Goal: Information Seeking & Learning: Learn about a topic

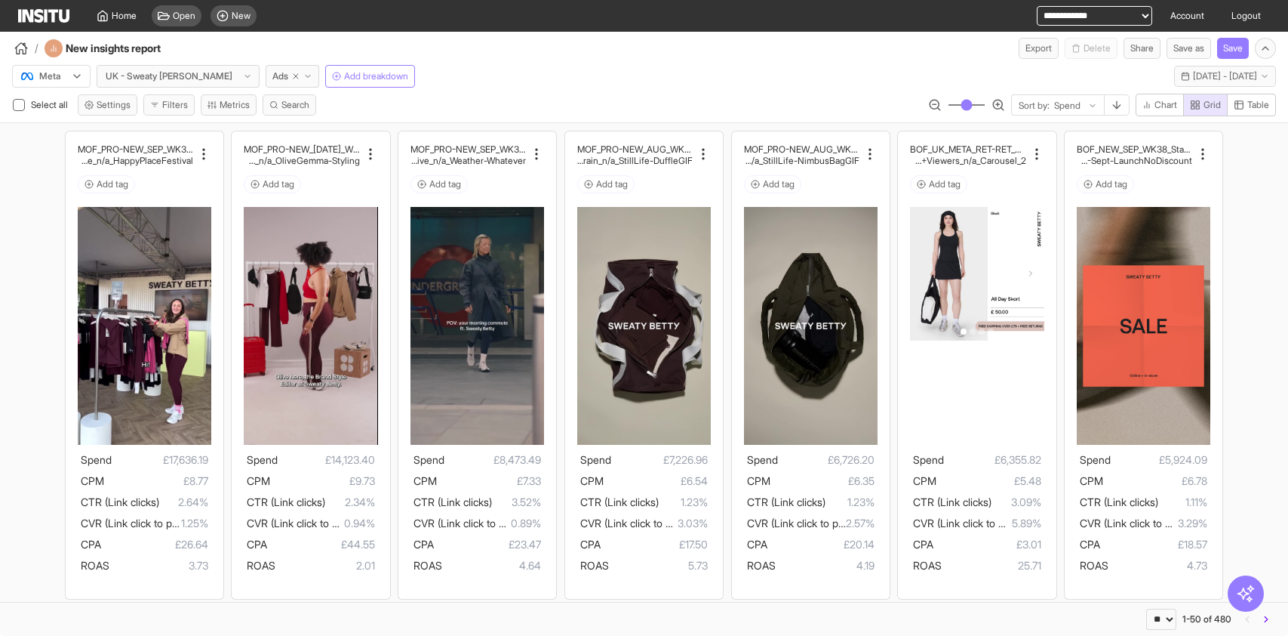
select select "**"
drag, startPoint x: 1250, startPoint y: 100, endPoint x: 654, endPoint y: 102, distance: 595.5
click at [1250, 100] on span "Table" at bounding box center [1259, 105] width 22 height 12
click at [1204, 101] on span "Grid" at bounding box center [1212, 105] width 17 height 12
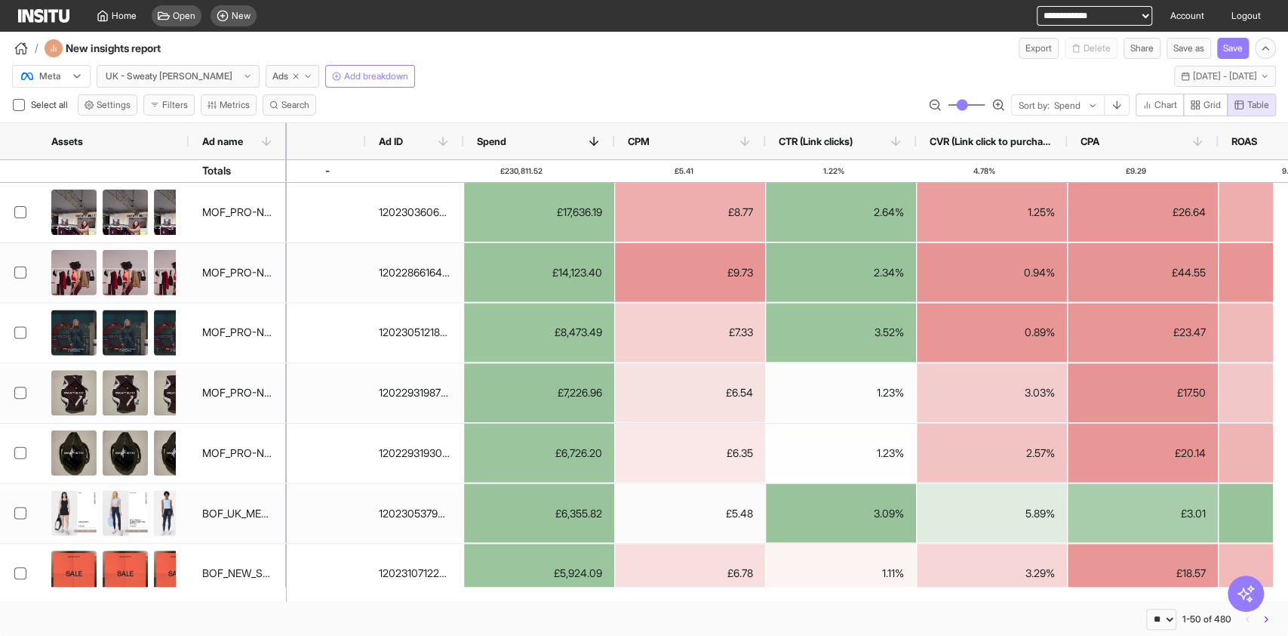
scroll to position [0, 168]
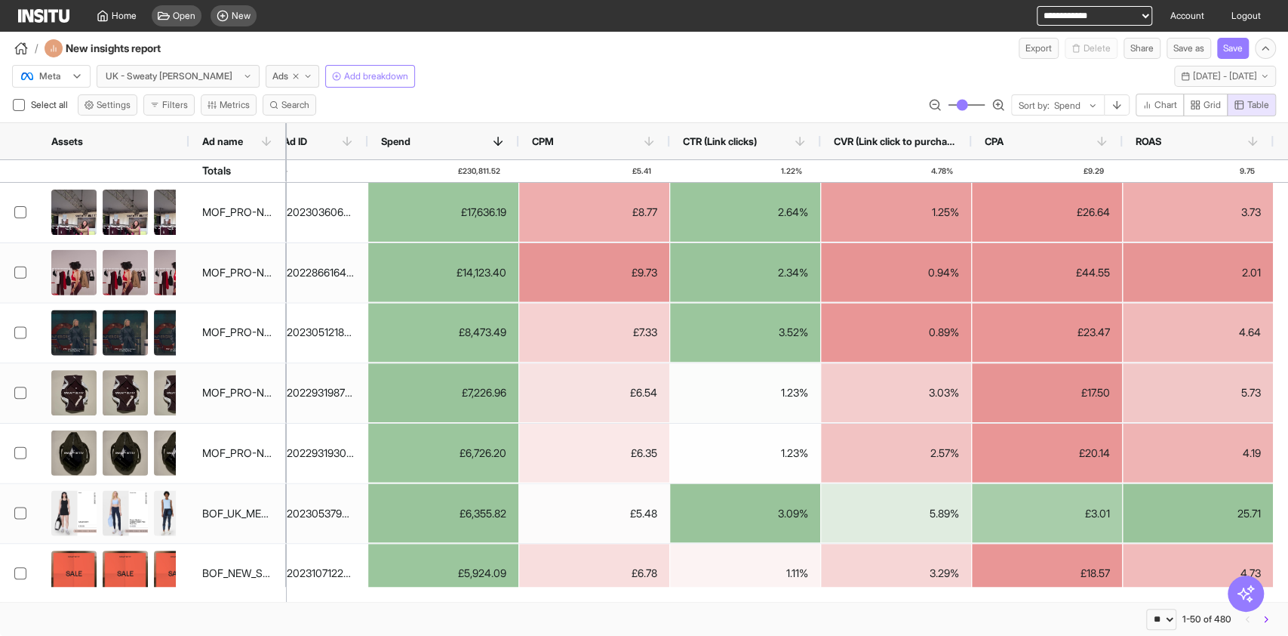
click at [51, 78] on div at bounding box center [41, 76] width 42 height 15
click at [74, 137] on span "TikTok" at bounding box center [52, 135] width 60 height 14
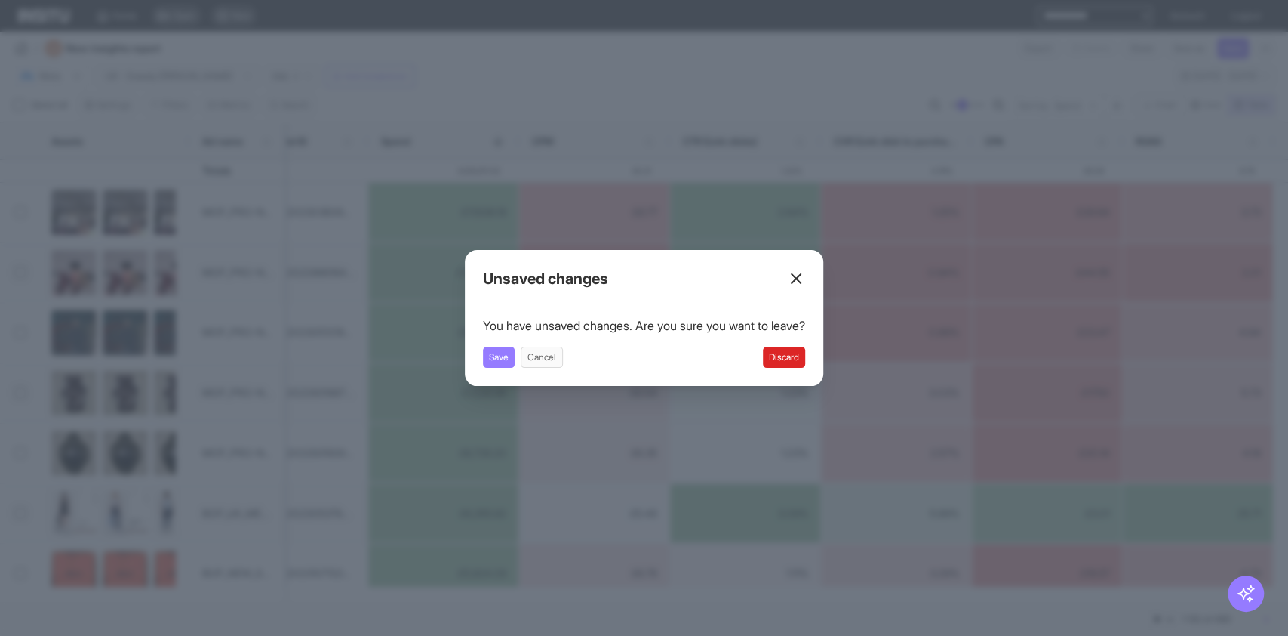
click at [805, 362] on button "Discard" at bounding box center [784, 356] width 42 height 21
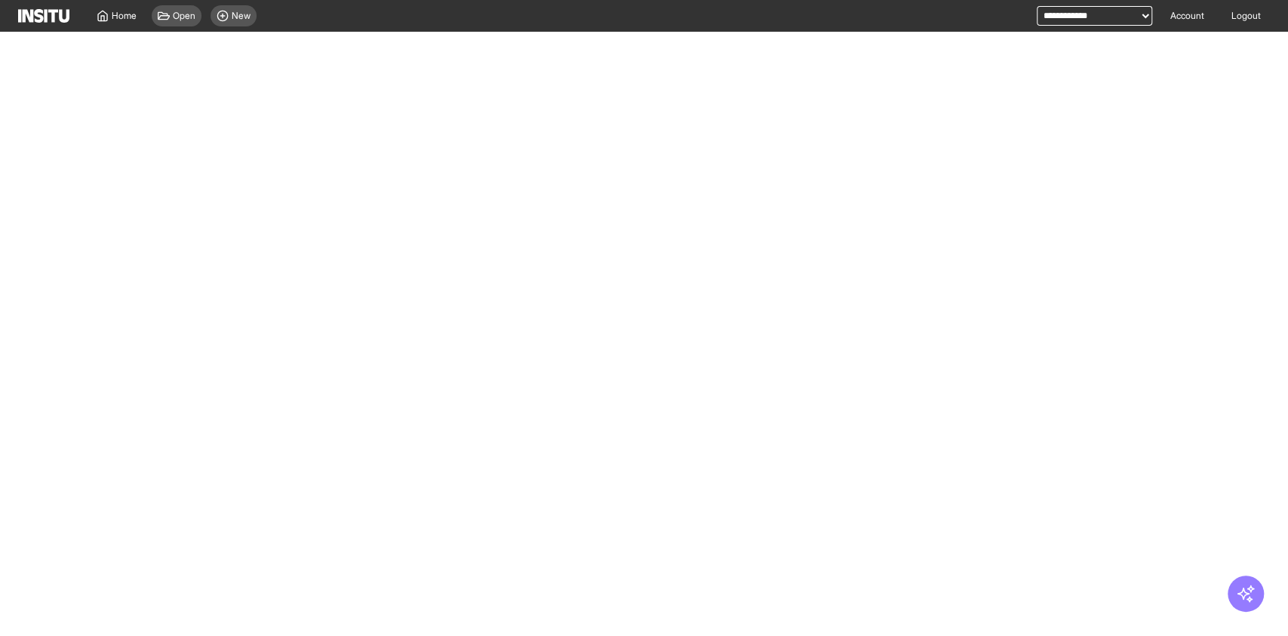
select select "**"
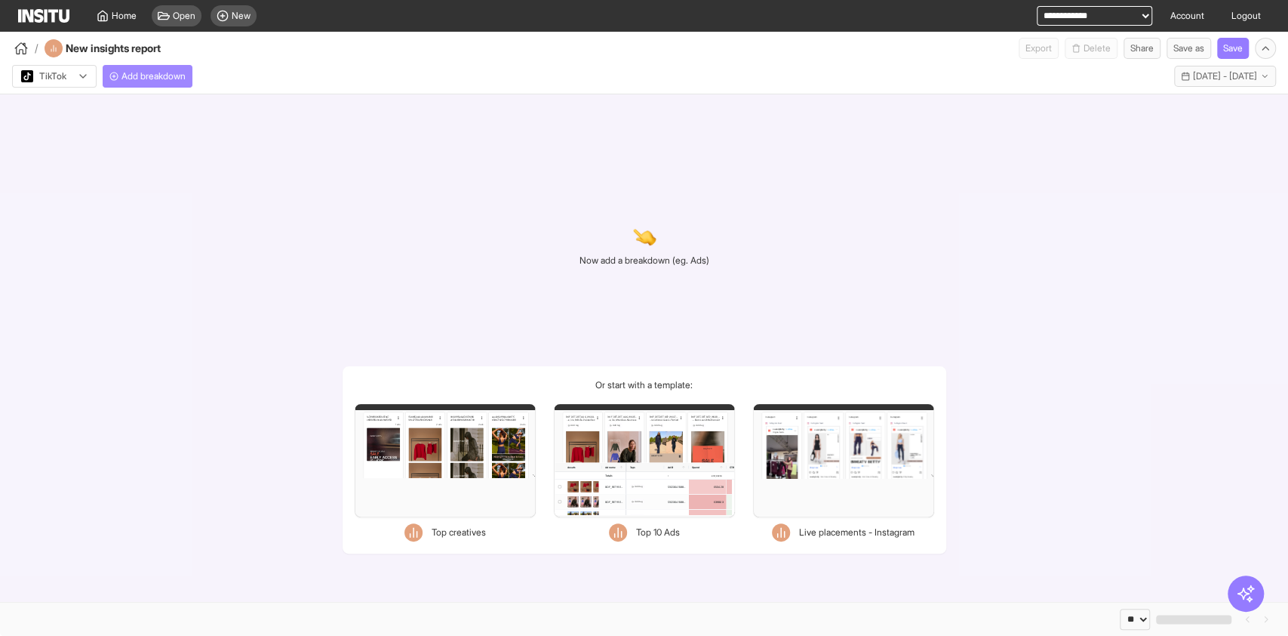
click at [167, 85] on button "Add breakdown" at bounding box center [148, 76] width 90 height 23
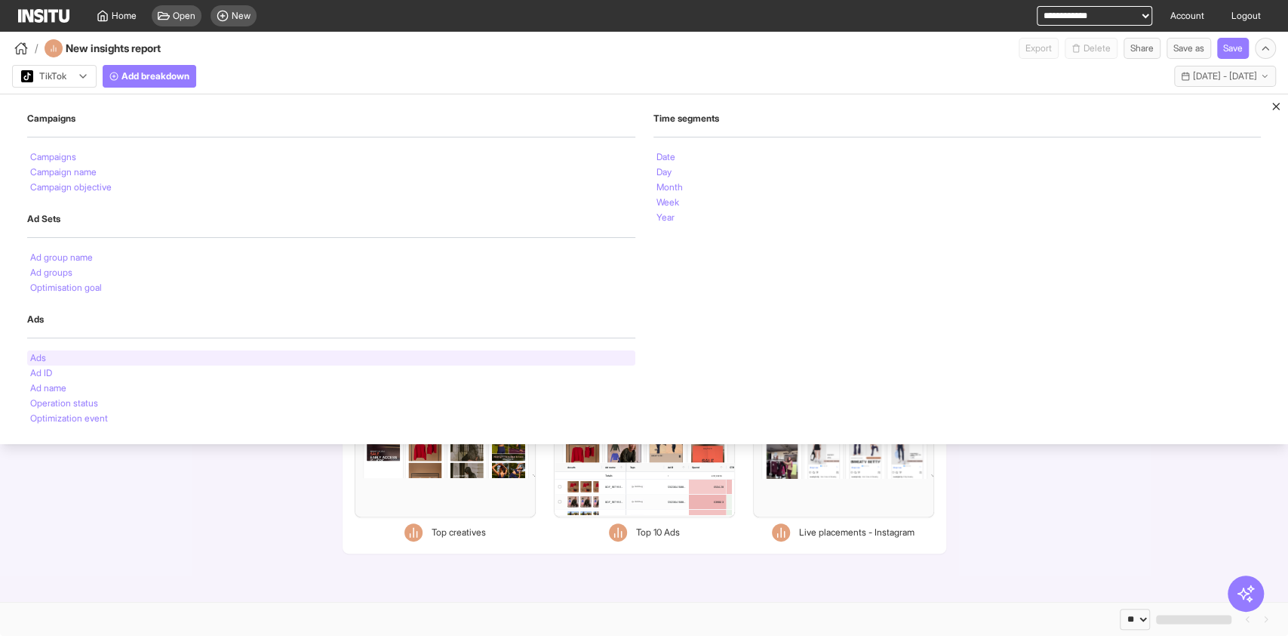
click at [59, 355] on div "Ads" at bounding box center [331, 357] width 608 height 15
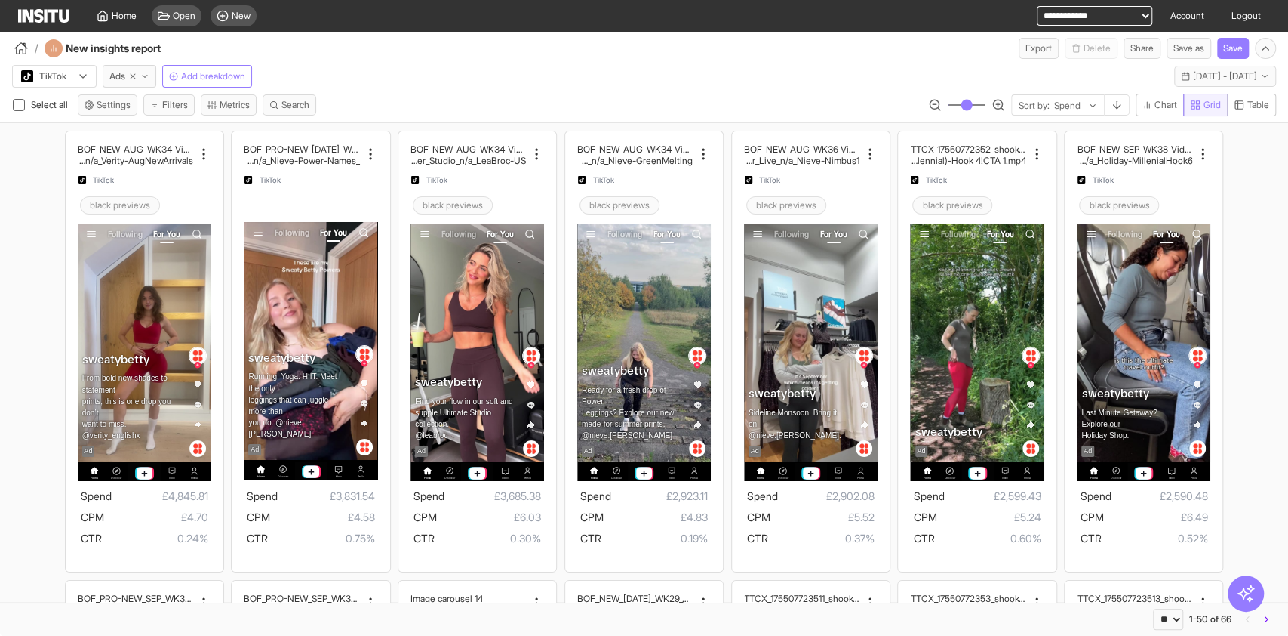
click at [1244, 107] on span "Table" at bounding box center [1251, 105] width 35 height 12
click at [1192, 106] on rect "button" at bounding box center [1193, 107] width 3 height 3
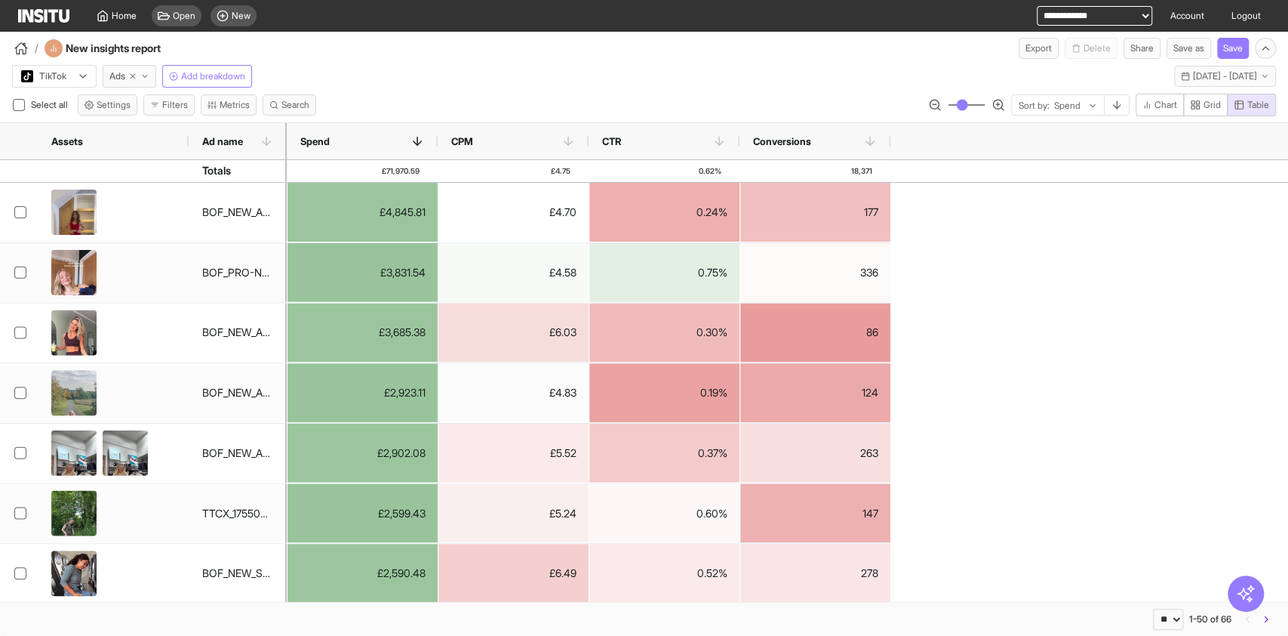
click at [63, 85] on div "TikTok" at bounding box center [54, 76] width 83 height 21
click at [63, 104] on span "Meta" at bounding box center [55, 109] width 66 height 14
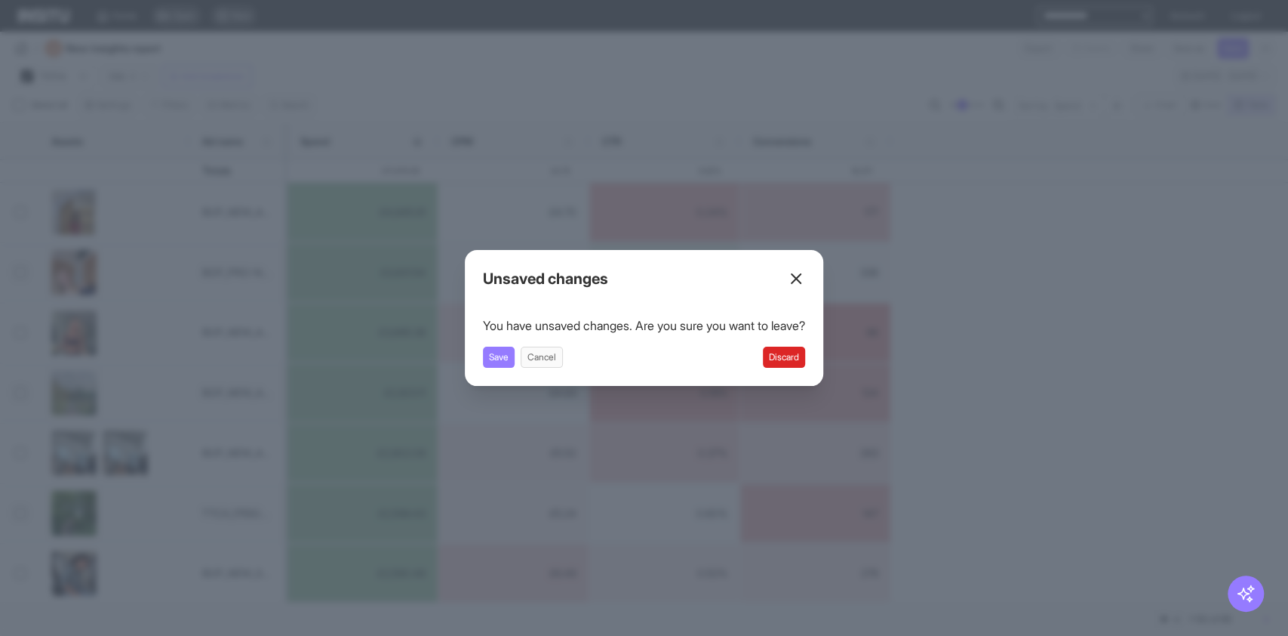
click at [789, 361] on button "Discard" at bounding box center [784, 356] width 42 height 21
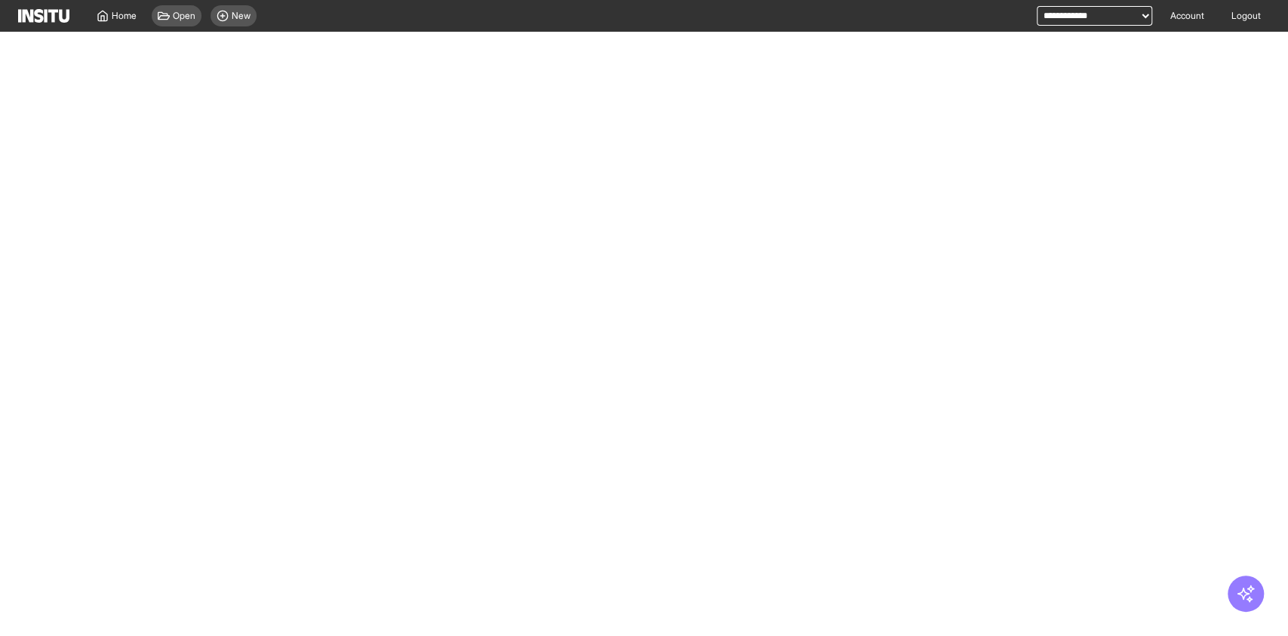
select select "**"
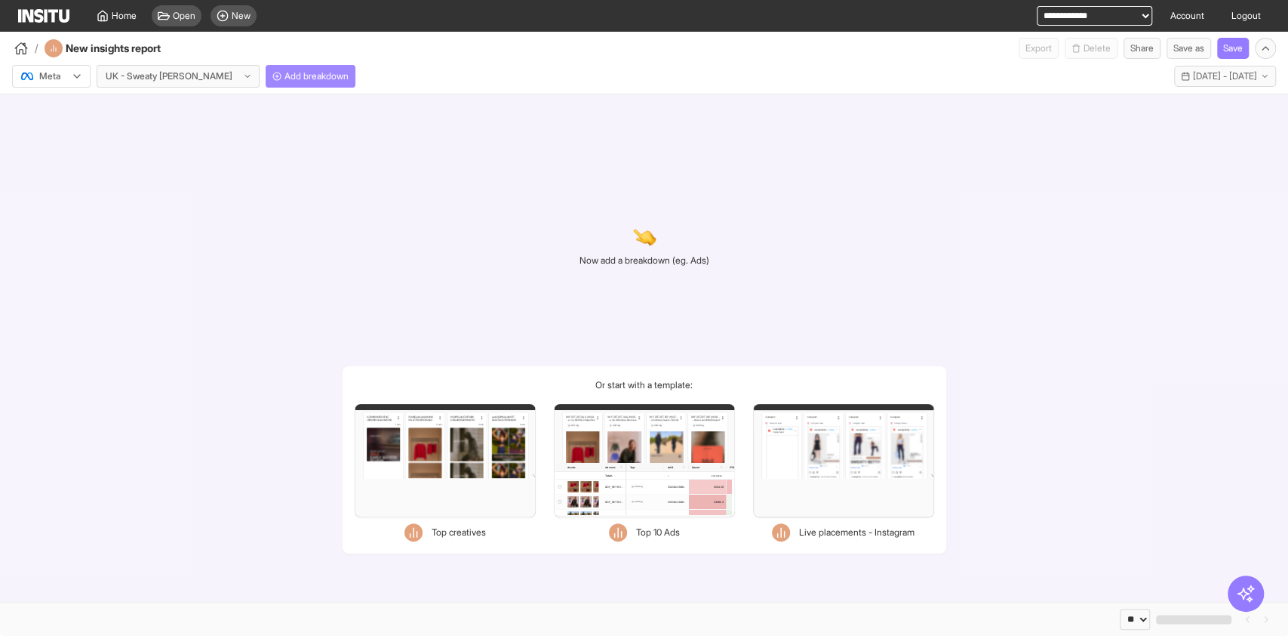
click at [270, 69] on button "Add breakdown" at bounding box center [311, 76] width 90 height 23
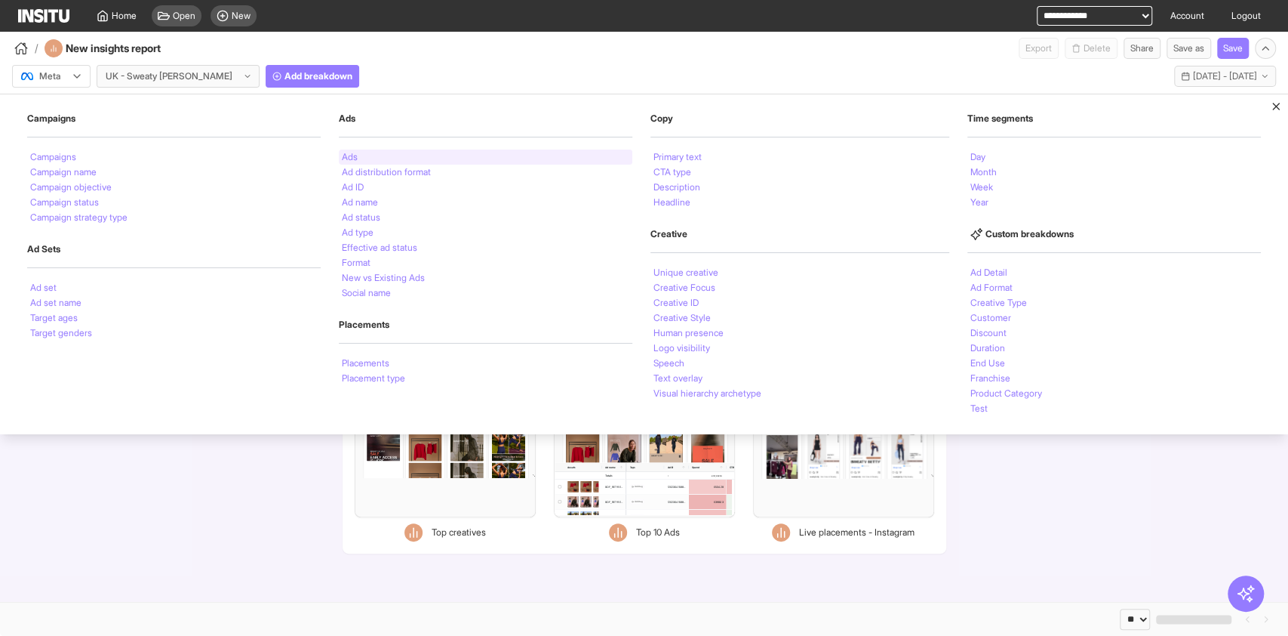
click at [397, 153] on div "Ads" at bounding box center [486, 156] width 294 height 15
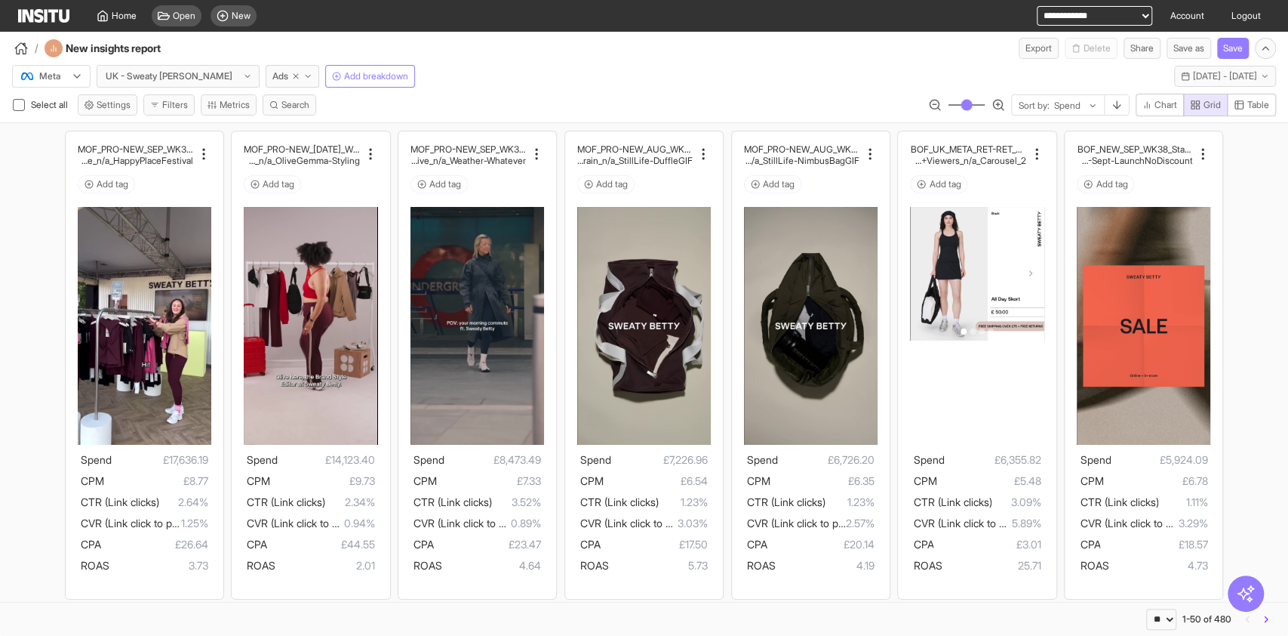
click at [1269, 117] on div "Select all Settings Filters Metrics Search Sort by: Spend Chart Grid Table" at bounding box center [644, 108] width 1288 height 29
click at [1254, 107] on span "Table" at bounding box center [1259, 105] width 22 height 12
click at [1205, 103] on span "Grid" at bounding box center [1212, 105] width 17 height 12
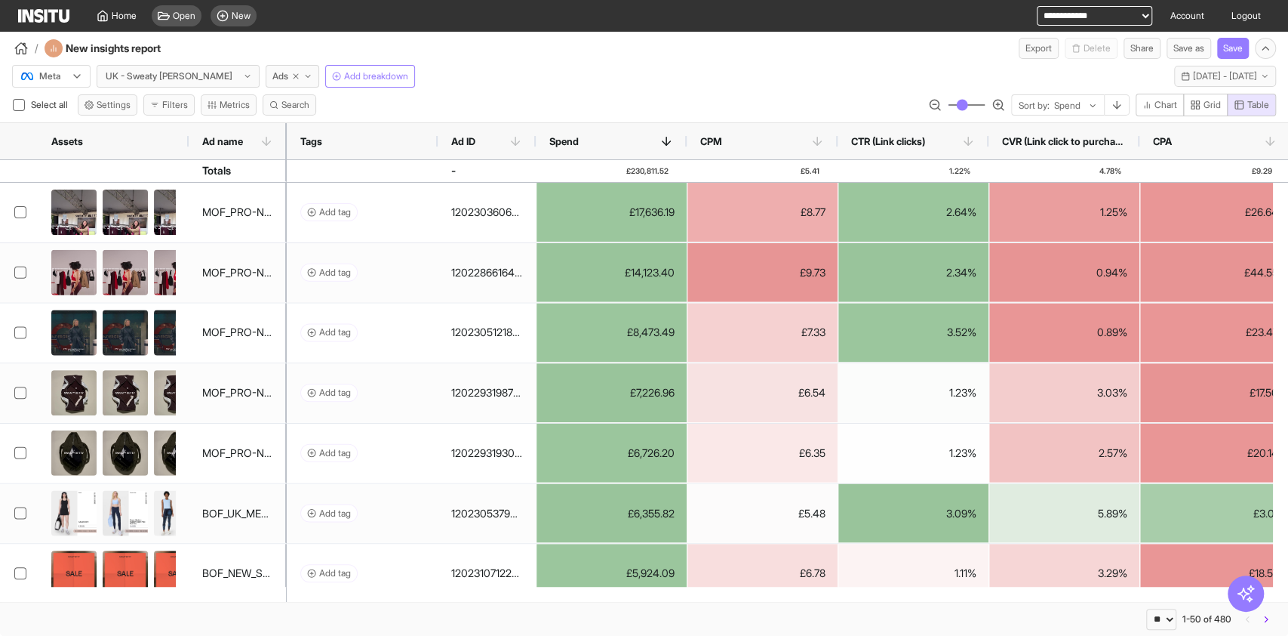
drag, startPoint x: 574, startPoint y: 90, endPoint x: 832, endPoint y: 138, distance: 262.6
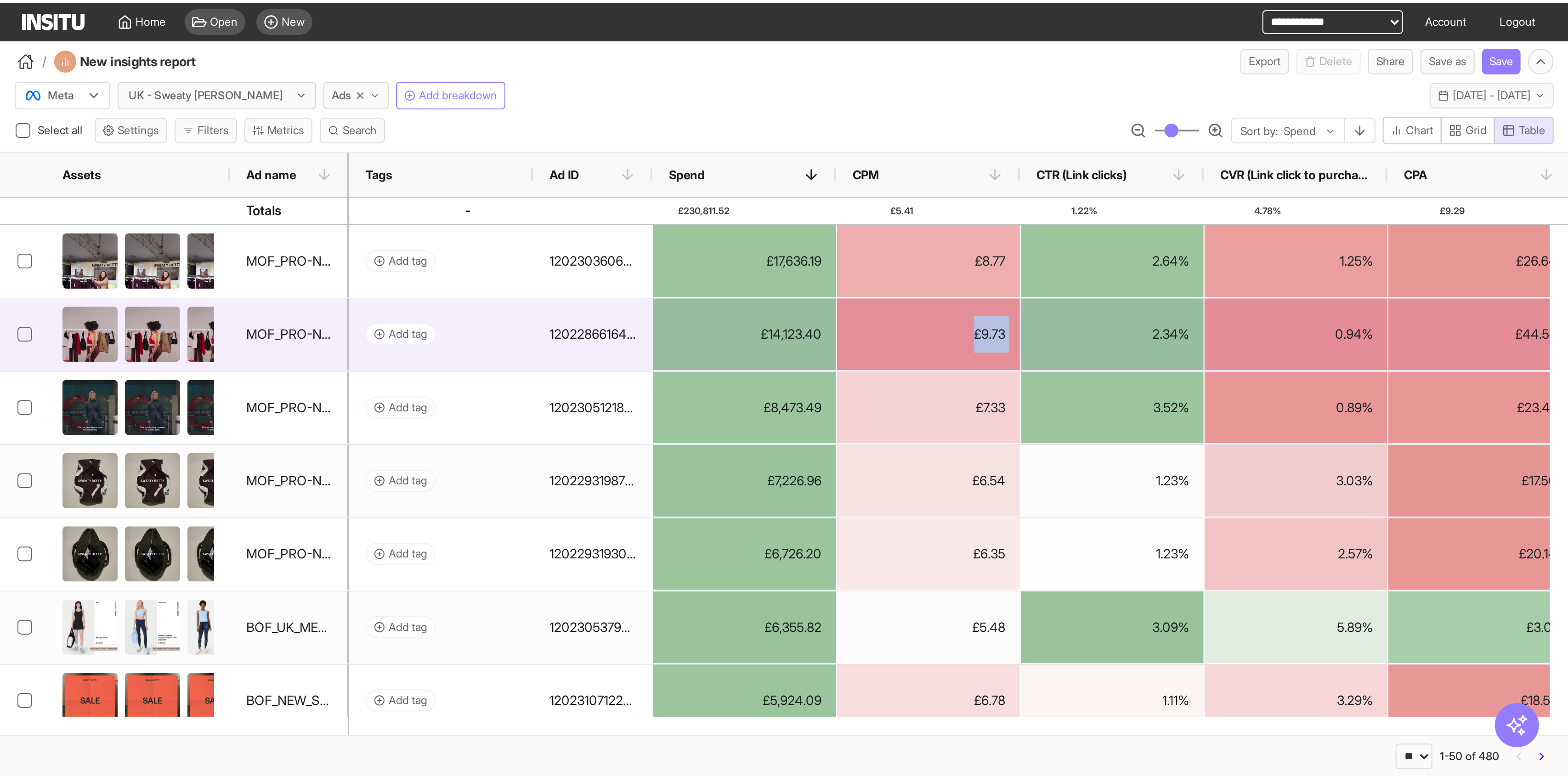
scroll to position [0, 102]
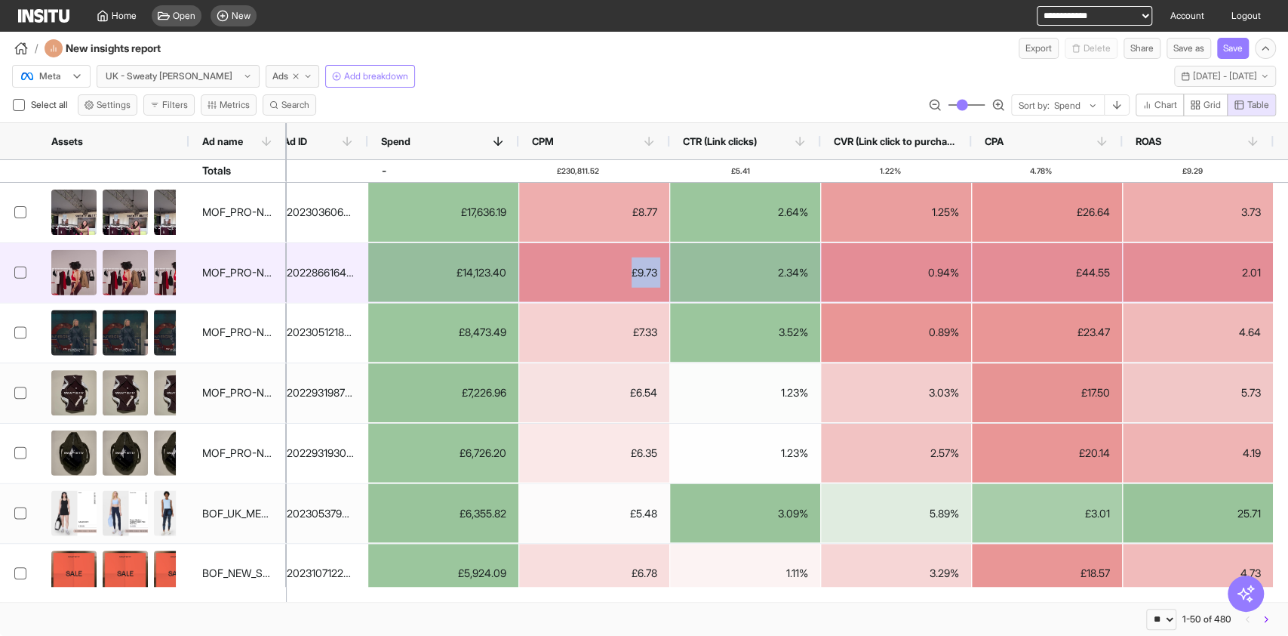
drag, startPoint x: 869, startPoint y: 284, endPoint x: 1159, endPoint y: 301, distance: 291.1
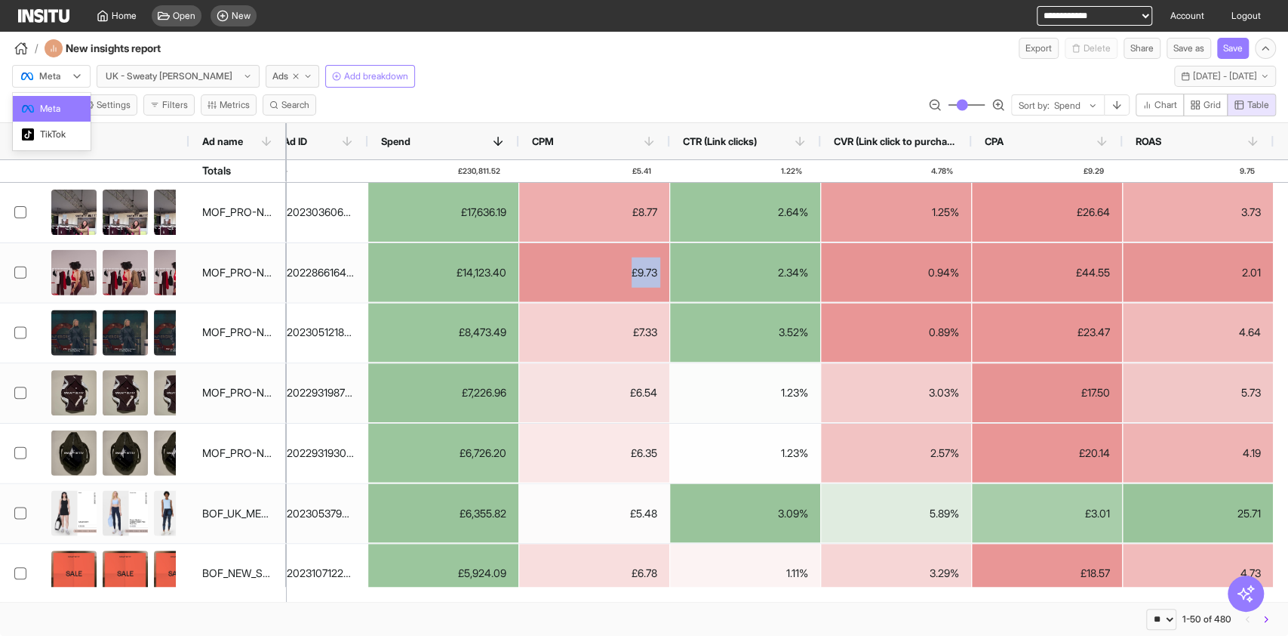
click at [29, 75] on div at bounding box center [41, 76] width 42 height 15
click at [78, 147] on div "Meta TikTok" at bounding box center [52, 121] width 78 height 57
click at [75, 137] on span "TikTok" at bounding box center [52, 135] width 60 height 14
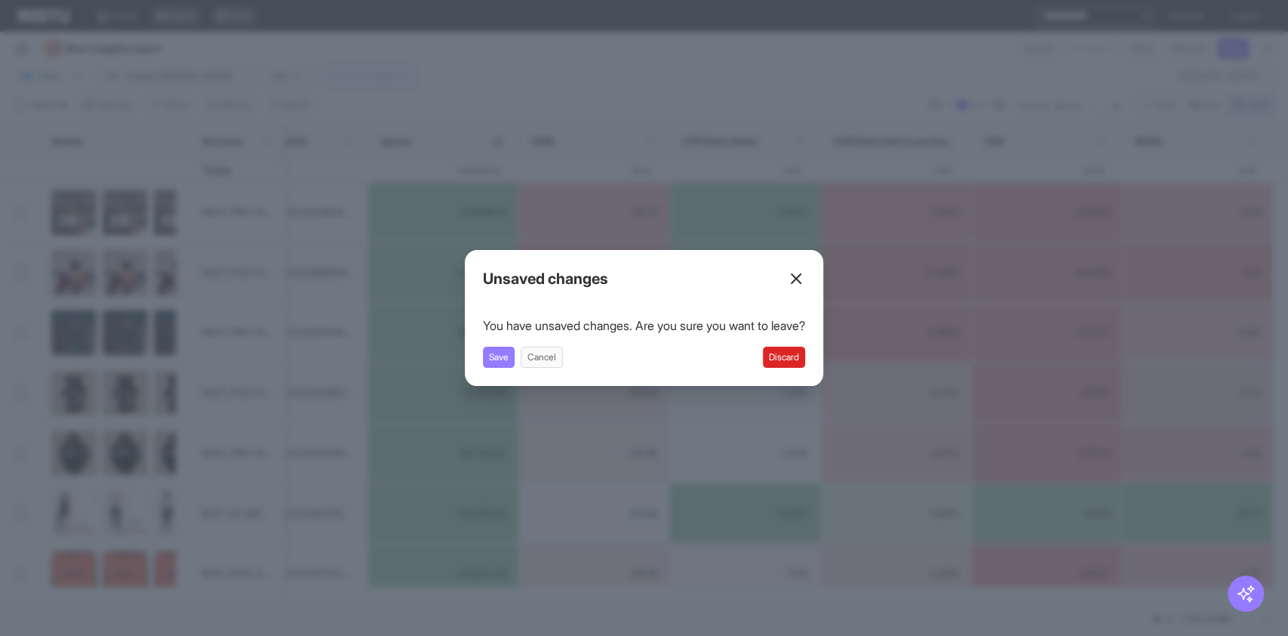
click at [805, 353] on button "Discard" at bounding box center [784, 356] width 42 height 21
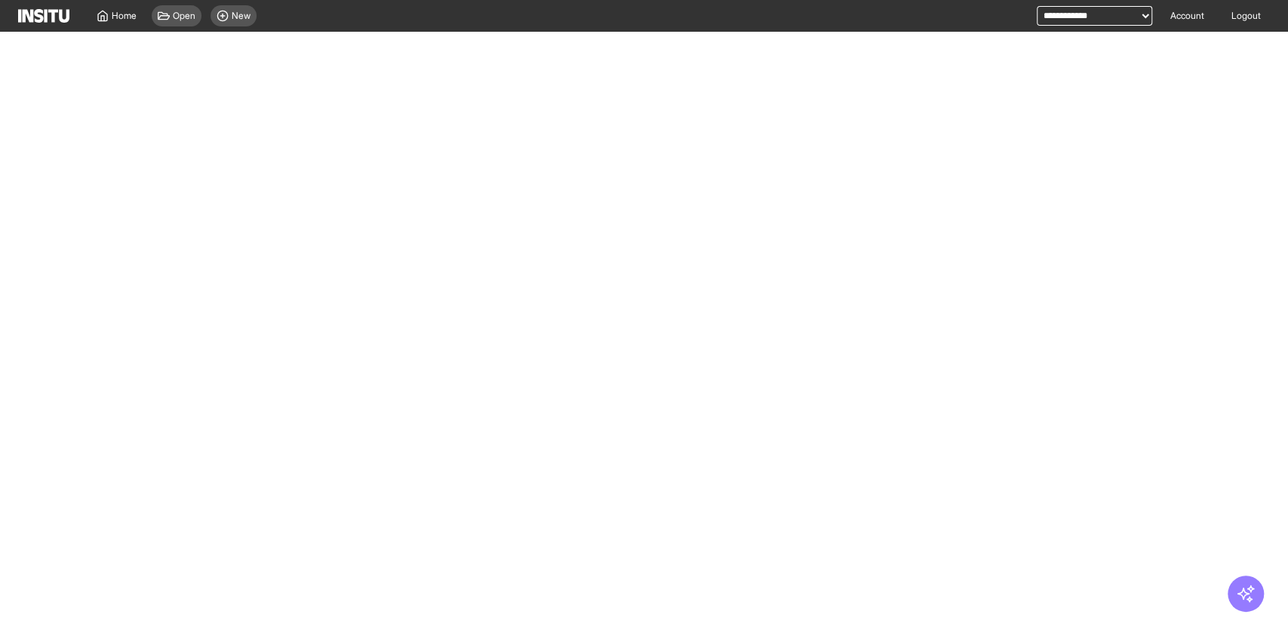
select select "**"
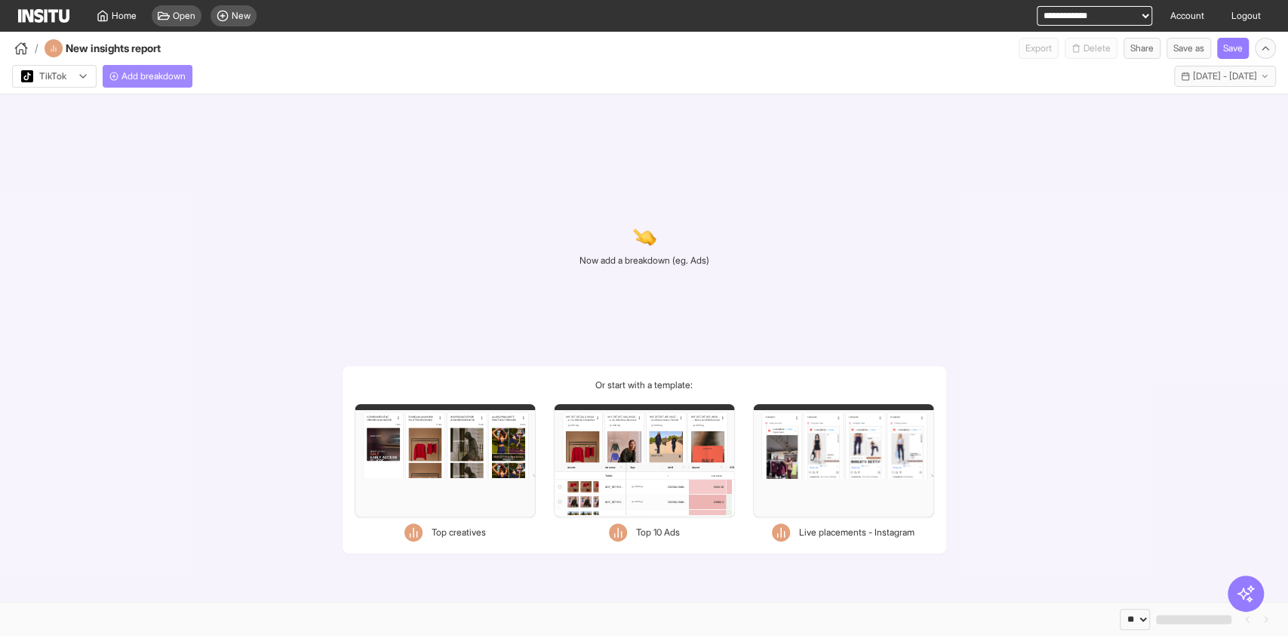
click at [152, 66] on button "Add breakdown" at bounding box center [148, 76] width 90 height 23
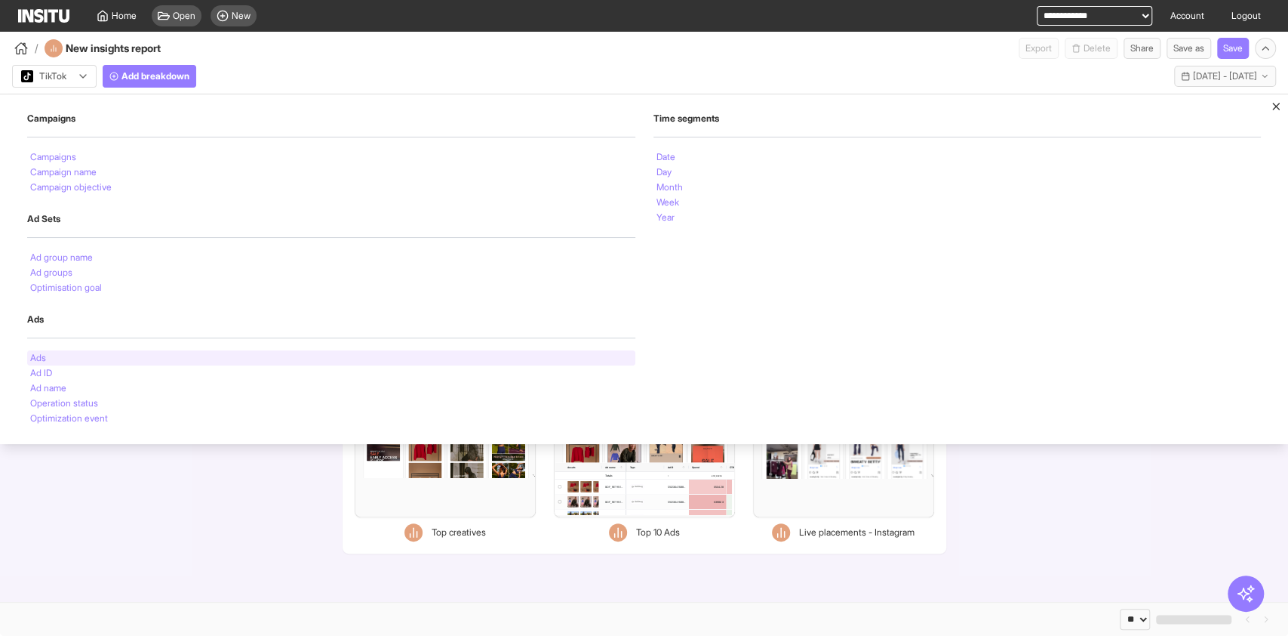
click at [66, 359] on div "Ads" at bounding box center [331, 357] width 608 height 15
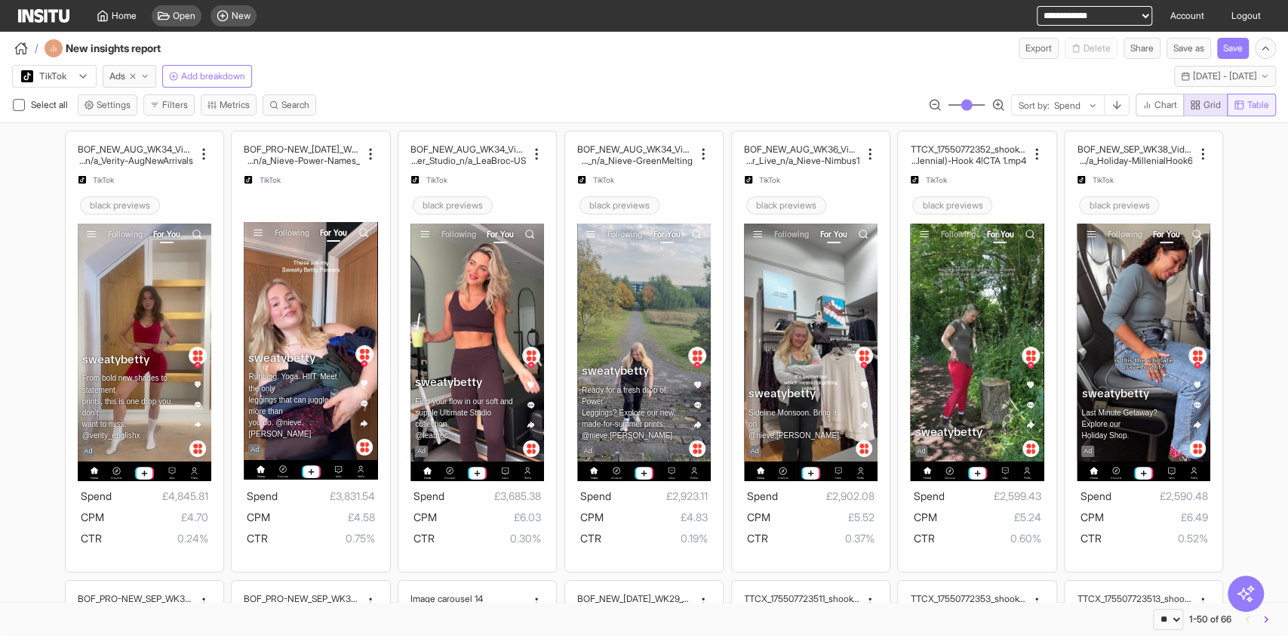
click at [1258, 97] on button "Table" at bounding box center [1251, 105] width 49 height 23
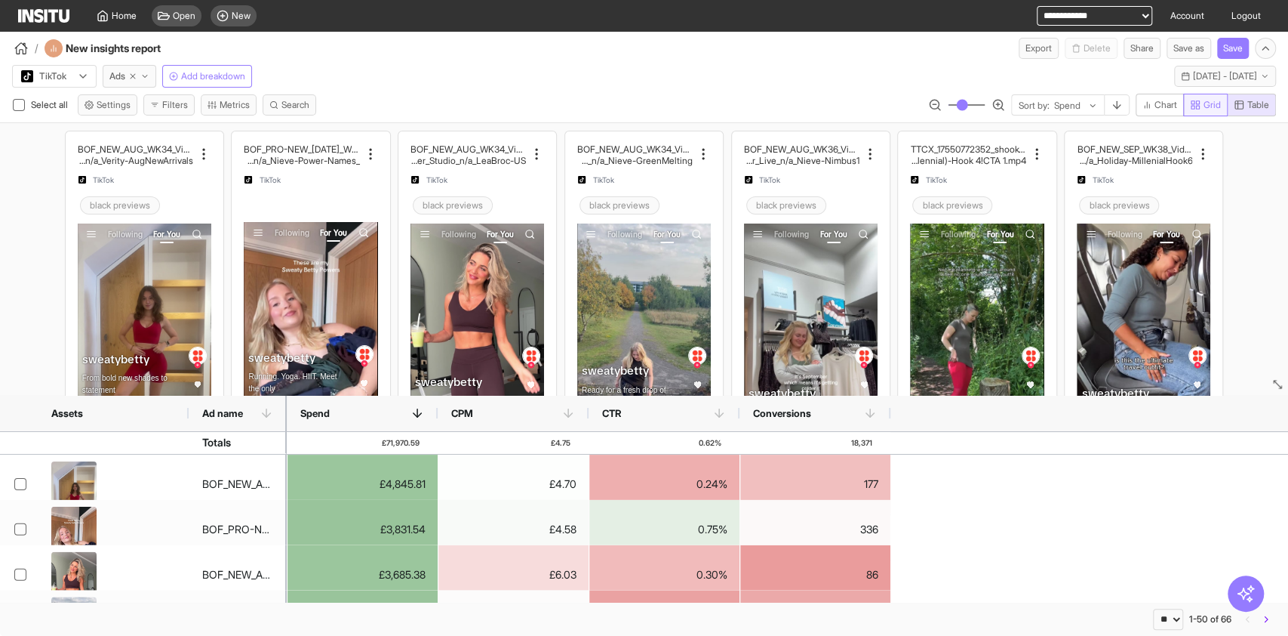
click at [1190, 105] on icon "button" at bounding box center [1195, 105] width 11 height 11
